Goal: Task Accomplishment & Management: Use online tool/utility

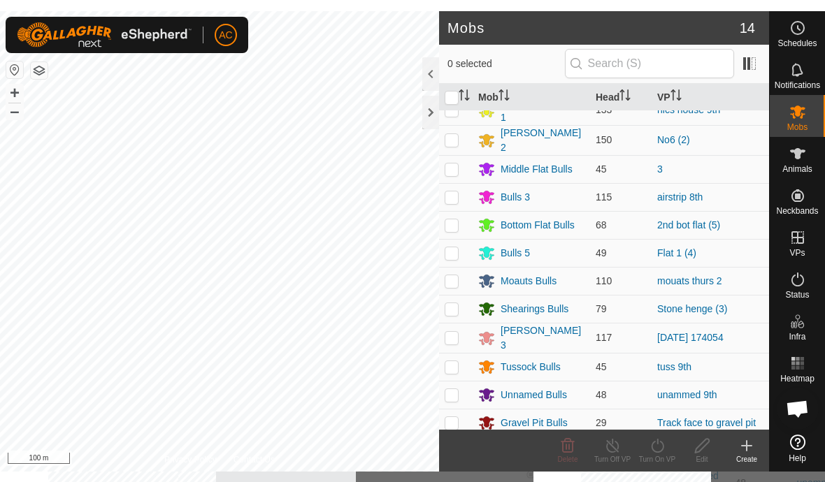
scroll to position [73, 0]
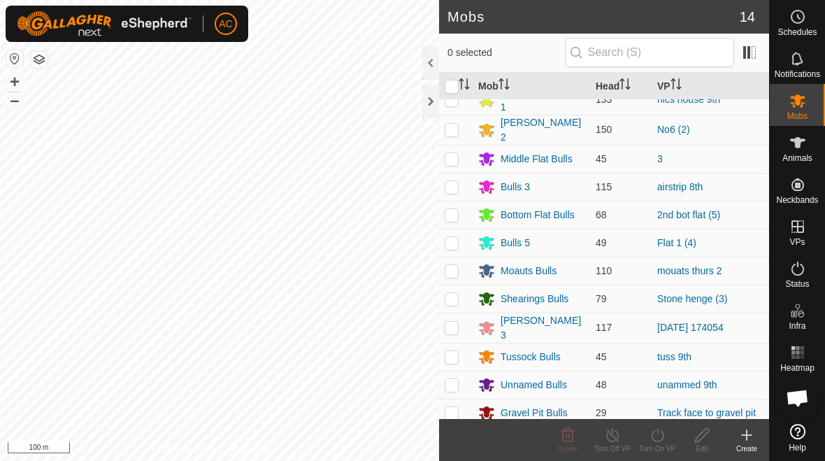
click at [455, 297] on p-checkbox at bounding box center [452, 298] width 14 height 11
click at [453, 294] on p-checkbox at bounding box center [452, 298] width 14 height 11
checkbox input "false"
click at [573, 438] on icon at bounding box center [746, 435] width 17 height 17
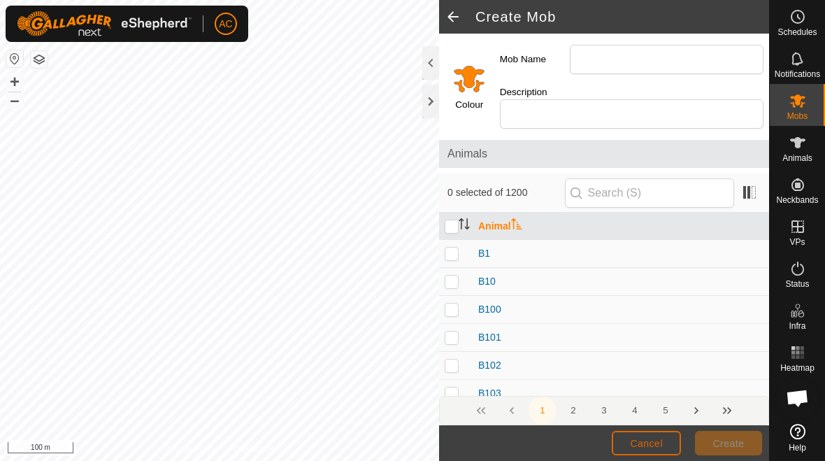
click at [573, 441] on span "Cancel" at bounding box center [646, 443] width 33 height 11
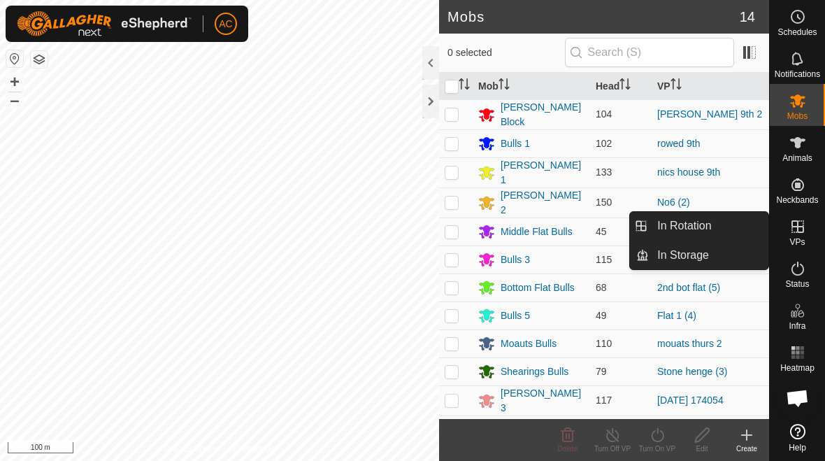
click at [573, 233] on link "In Rotation" at bounding box center [709, 226] width 120 height 28
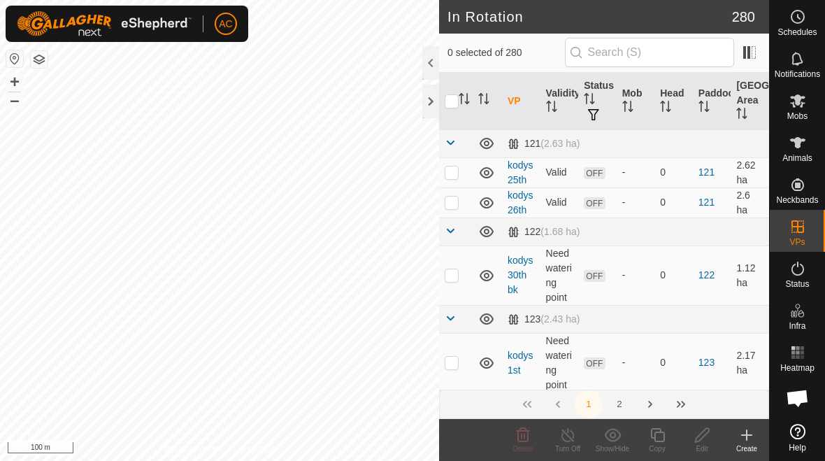
click at [573, 436] on icon at bounding box center [747, 435] width 0 height 10
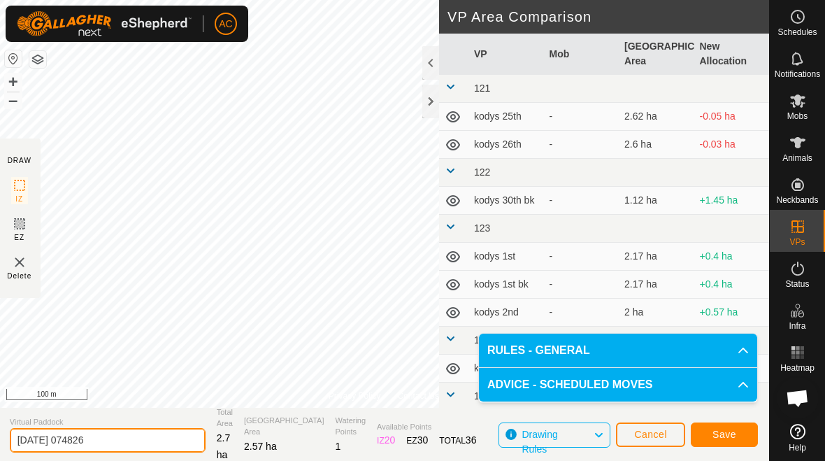
click at [128, 437] on input "[DATE] 074826" at bounding box center [108, 440] width 196 height 24
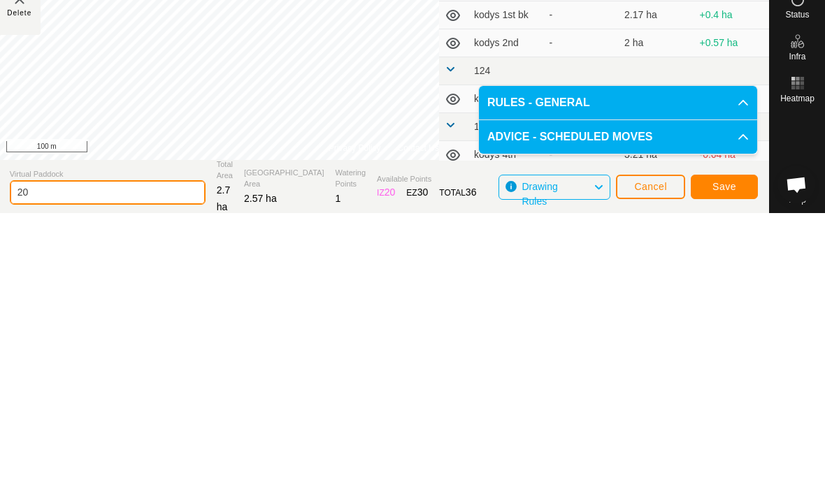
type input "2"
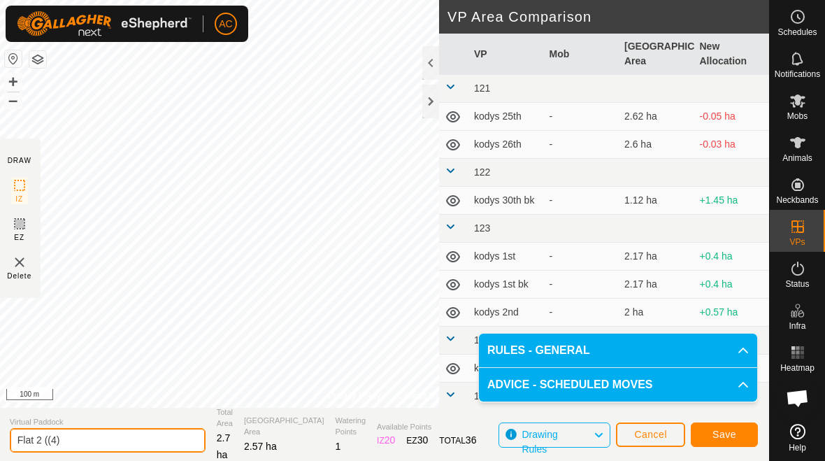
type input "Flat 2 ((4)"
click at [573, 422] on button "Save" at bounding box center [724, 434] width 67 height 24
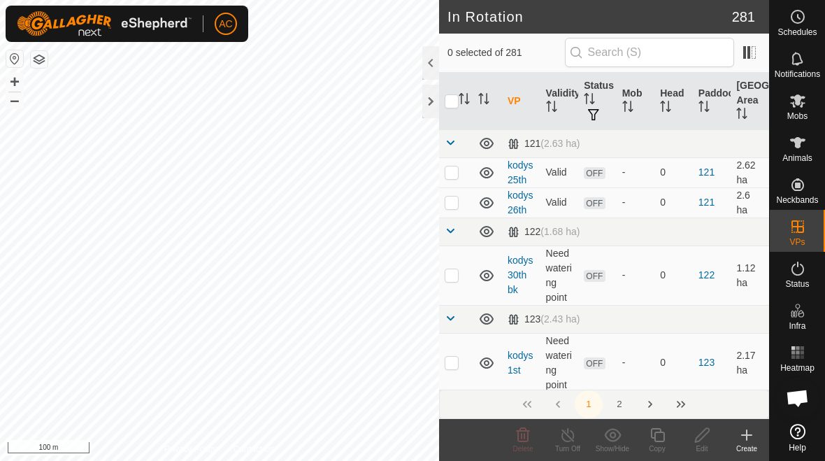
click at [129, 35] on img at bounding box center [104, 23] width 175 height 25
click at [573, 448] on div "Create" at bounding box center [746, 448] width 45 height 10
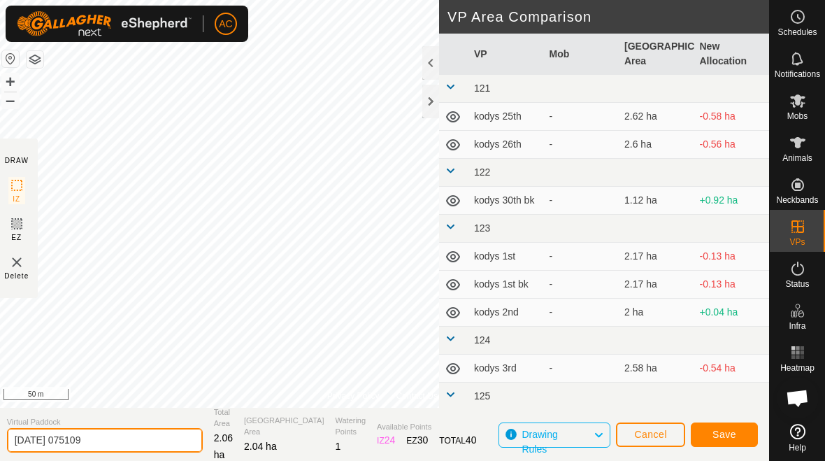
click at [137, 444] on input "[DATE] 075109" at bounding box center [105, 440] width 196 height 24
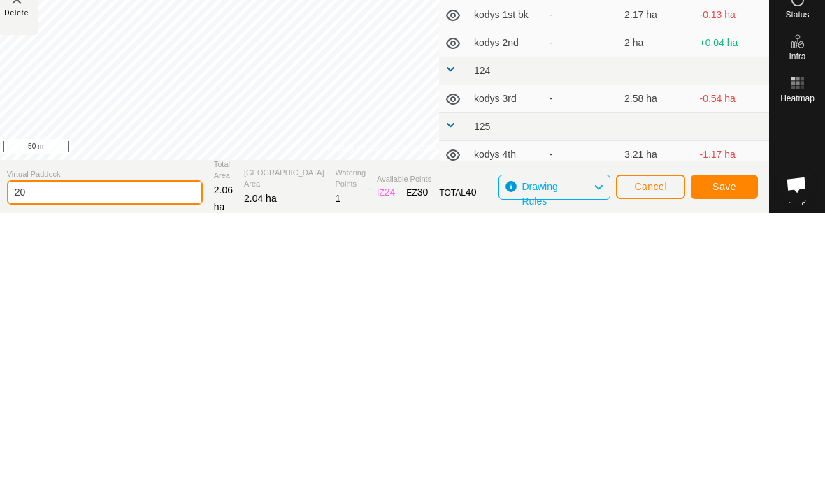
type input "2"
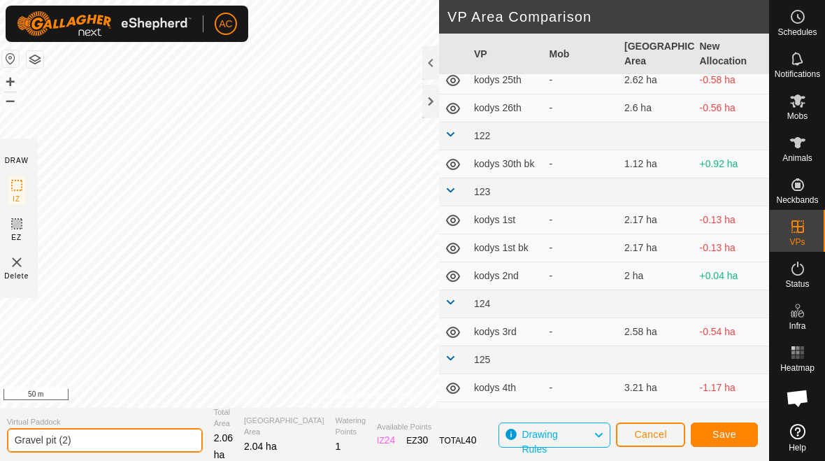
type input "Gravel pit (2)"
click at [573, 440] on span "Save" at bounding box center [725, 434] width 24 height 11
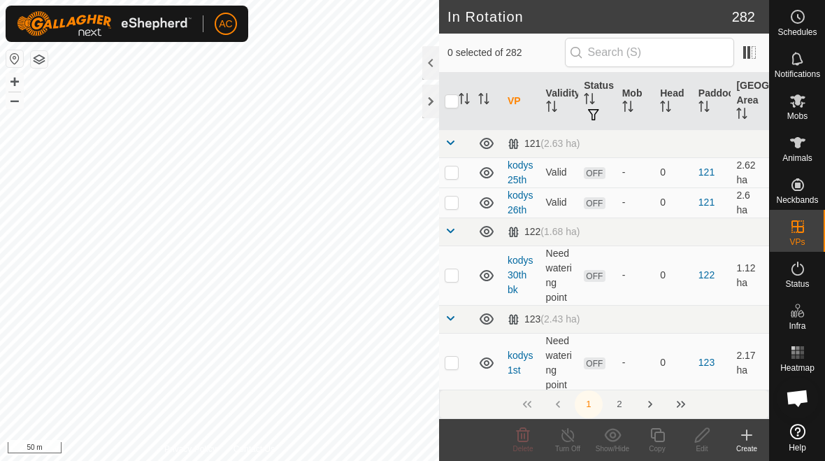
click at [573, 441] on icon at bounding box center [746, 435] width 17 height 17
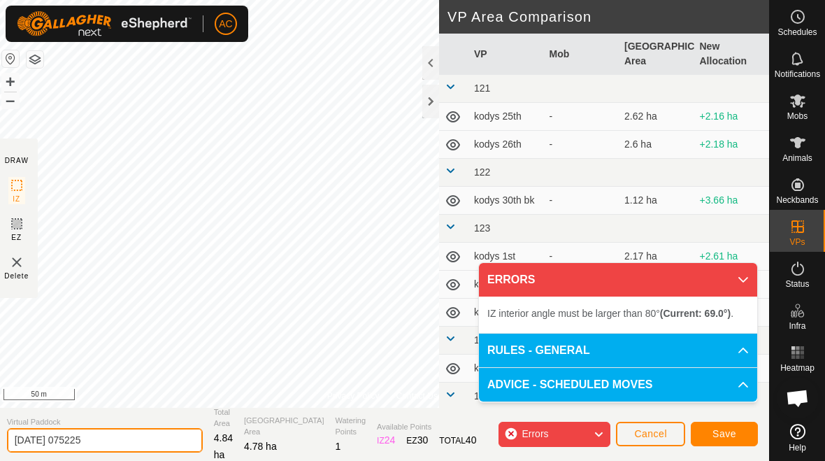
click at [131, 443] on input "[DATE] 075225" at bounding box center [105, 440] width 196 height 24
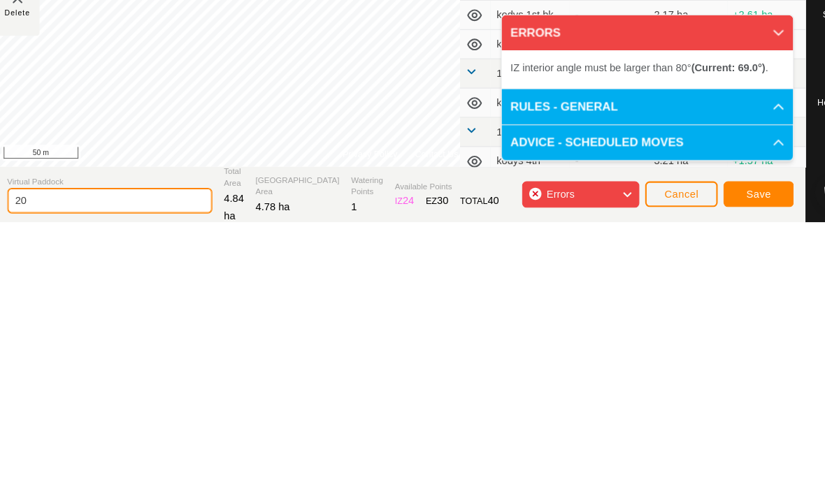
type input "2"
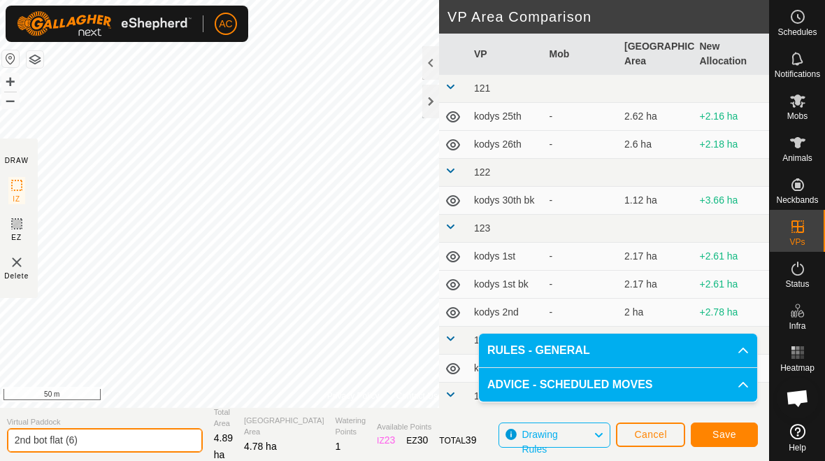
type input "2nd bot flat (6)"
click at [573, 434] on span "Save" at bounding box center [725, 434] width 24 height 11
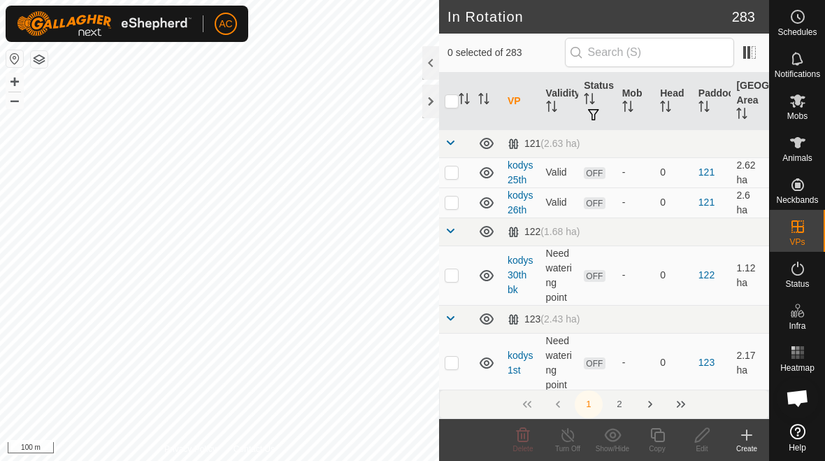
click at [573, 441] on icon at bounding box center [746, 435] width 17 height 17
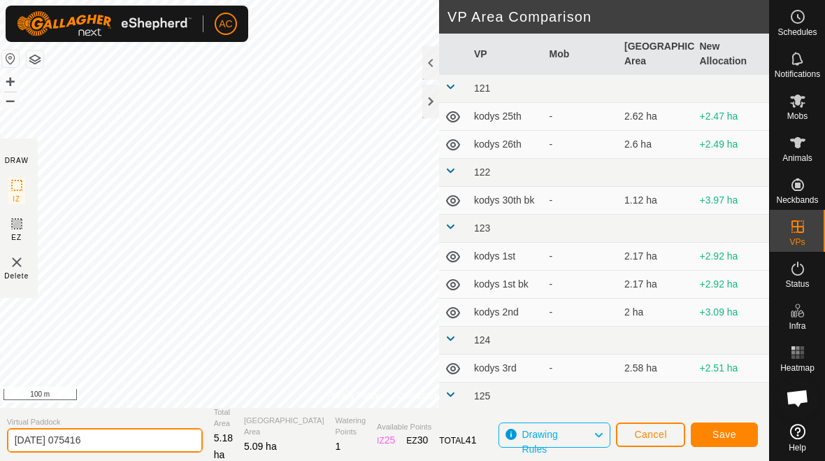
click at [136, 433] on input "[DATE] 075416" at bounding box center [105, 440] width 196 height 24
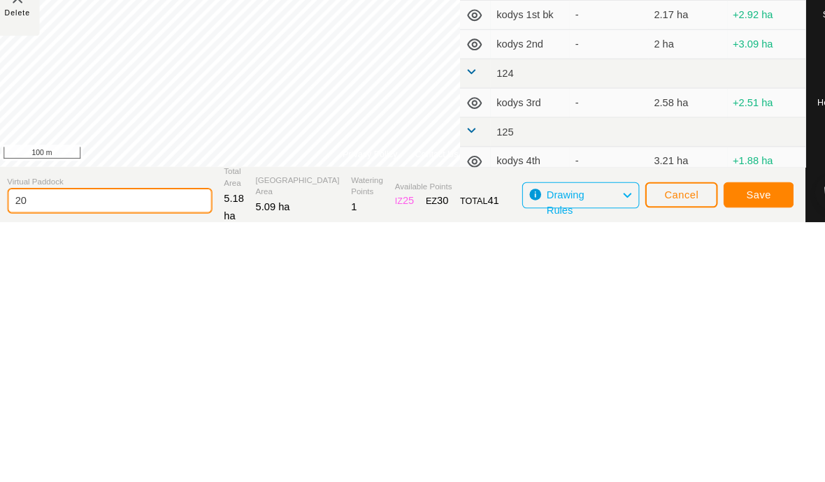
type input "2"
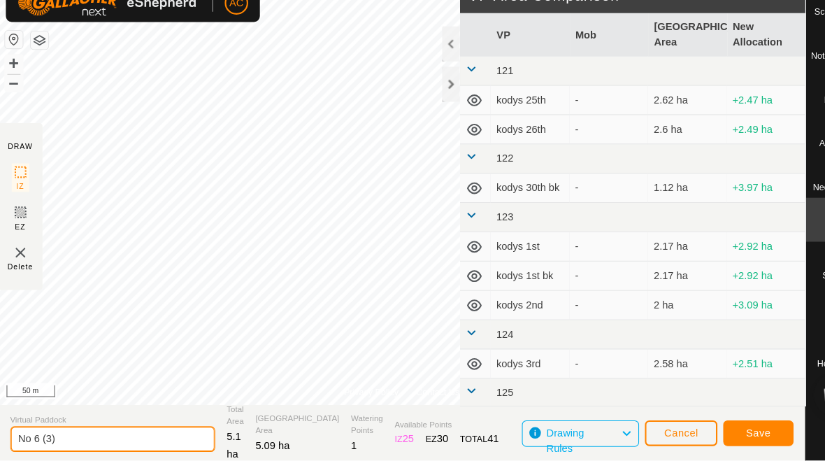
type input "No 6 (3)"
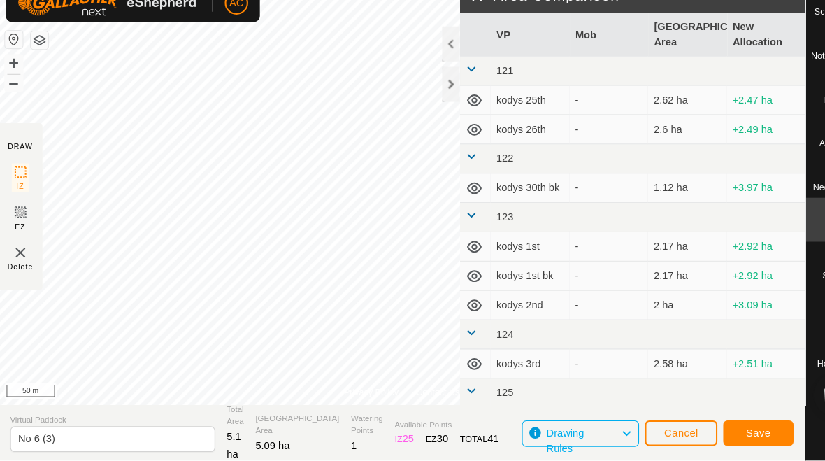
click at [573, 429] on span "Save" at bounding box center [725, 434] width 24 height 11
